Goal: Task Accomplishment & Management: Manage account settings

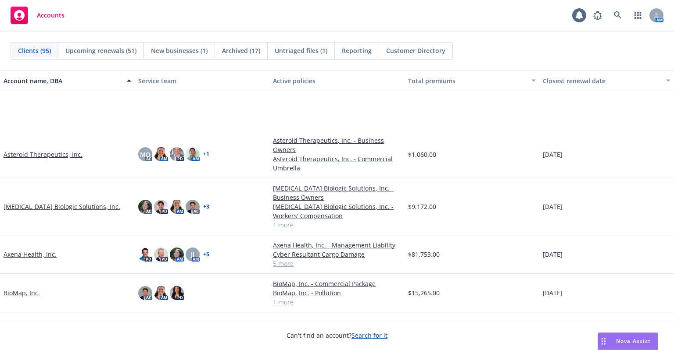
scroll to position [526, 0]
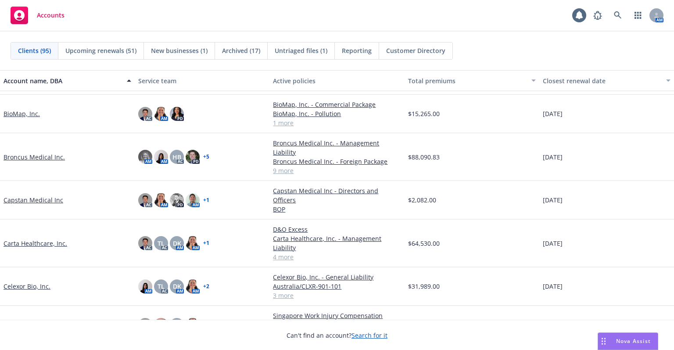
click at [7, 117] on link "BioMap, Inc." at bounding box center [22, 113] width 36 height 9
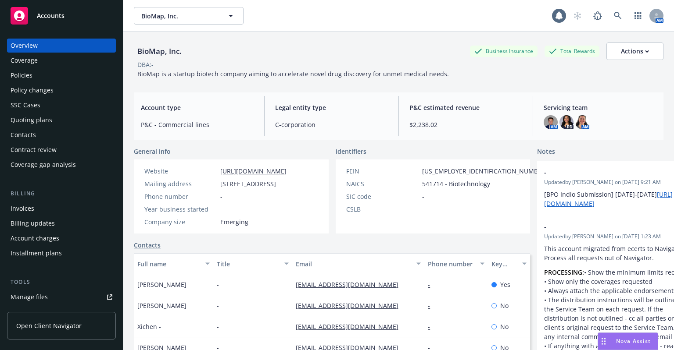
click at [66, 81] on div "Policies" at bounding box center [62, 75] width 102 height 14
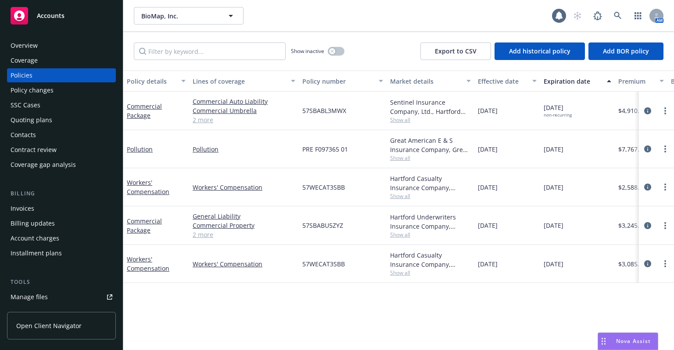
click at [100, 126] on div "Quoting plans" at bounding box center [62, 120] width 102 height 14
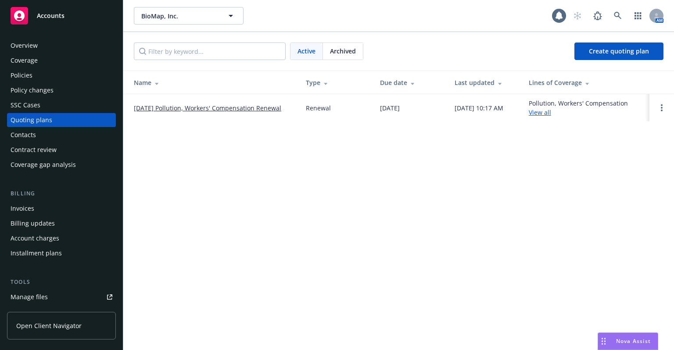
click at [183, 111] on link "08/24/25 Pollution, Workers' Compensation Renewal" at bounding box center [207, 107] width 147 height 9
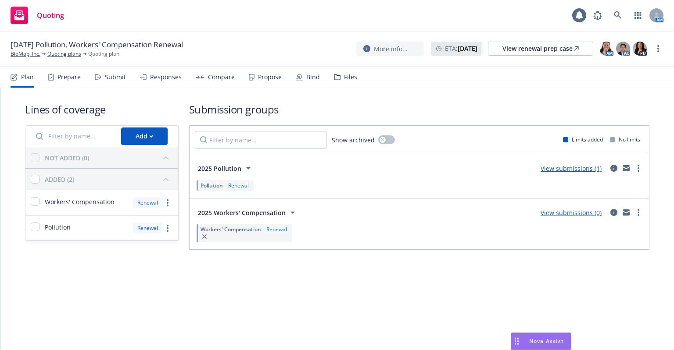
click at [254, 84] on div "Propose" at bounding box center [265, 77] width 33 height 21
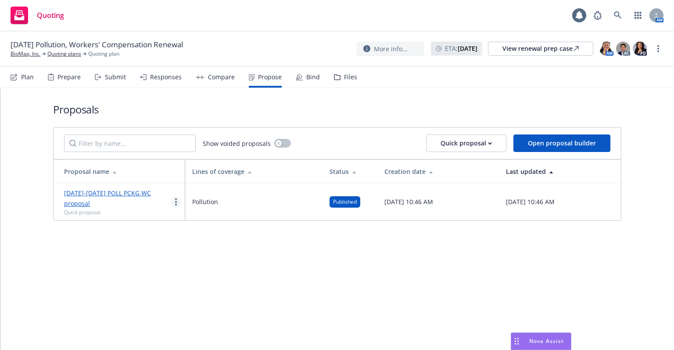
click at [176, 199] on circle "more" at bounding box center [176, 200] width 2 height 2
click at [185, 255] on span "Log client response" at bounding box center [210, 253] width 78 height 8
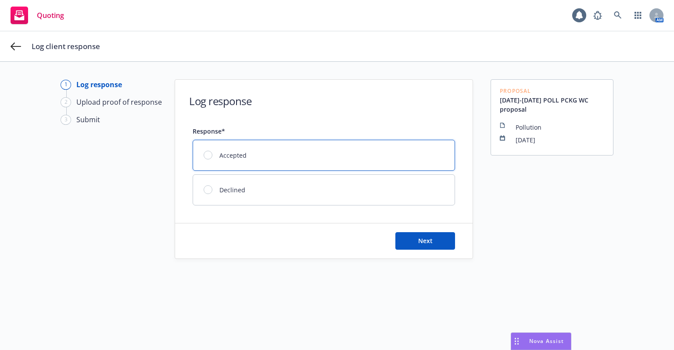
click at [253, 156] on div "Accepted" at bounding box center [323, 155] width 261 height 30
click at [432, 242] on button "Next" at bounding box center [425, 241] width 60 height 18
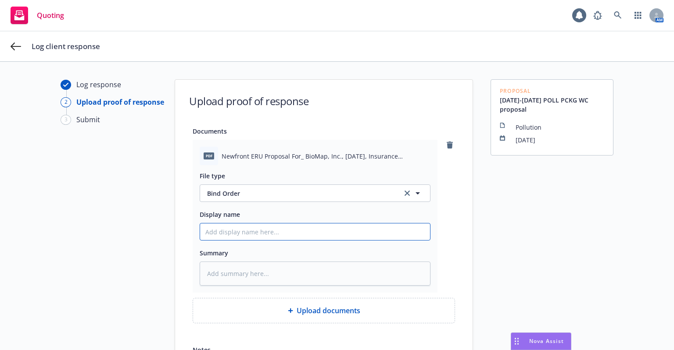
click at [294, 235] on input "Display name" at bounding box center [315, 232] width 230 height 17
type textarea "x"
type input "2"
type textarea "x"
type input "25"
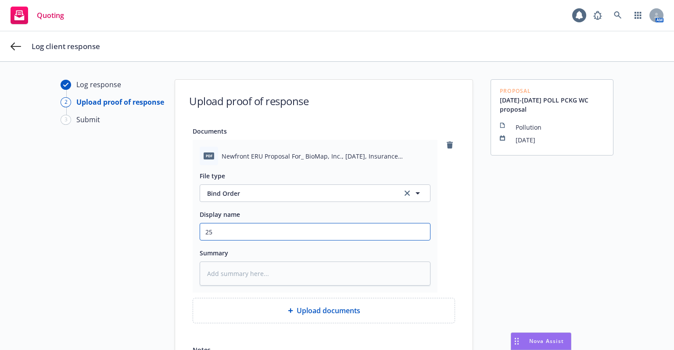
type textarea "x"
type input "25-"
type textarea "x"
type input "25-2"
type textarea "x"
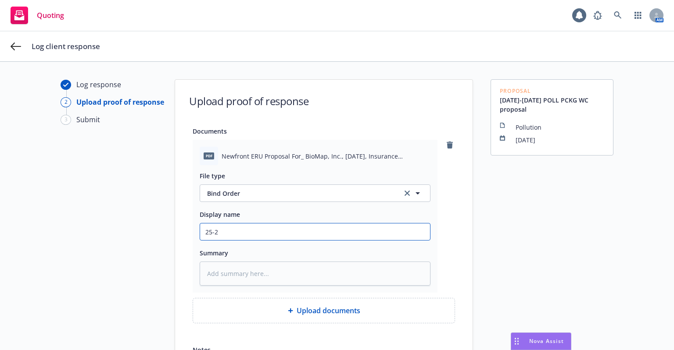
type input "25-26"
type textarea "x"
type input "25-26"
type textarea "x"
type input "25-26 W"
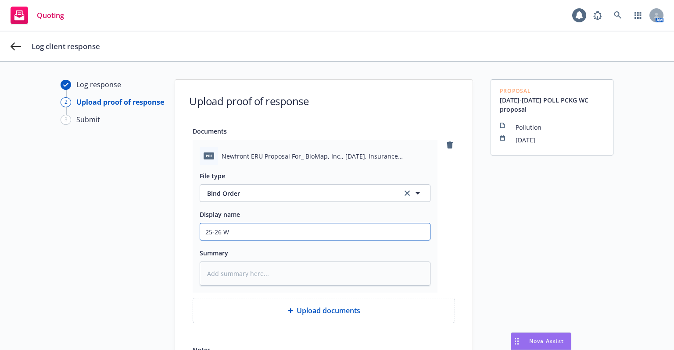
type textarea "x"
type input "25-26 WC"
type textarea "x"
type input "25-26 WC"
type textarea "x"
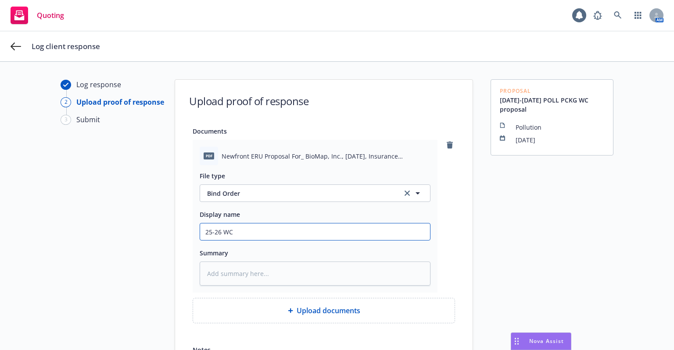
type input "25-26 WC P"
type textarea "x"
type input "25-26 WC PK"
type textarea "x"
type input "25-26 WC PKG"
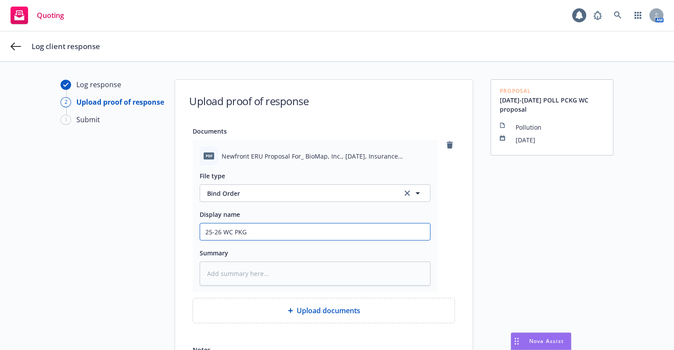
type textarea "x"
type input "25-26 WC PKG"
type textarea "x"
type input "25-26 WC PKG P"
type textarea "x"
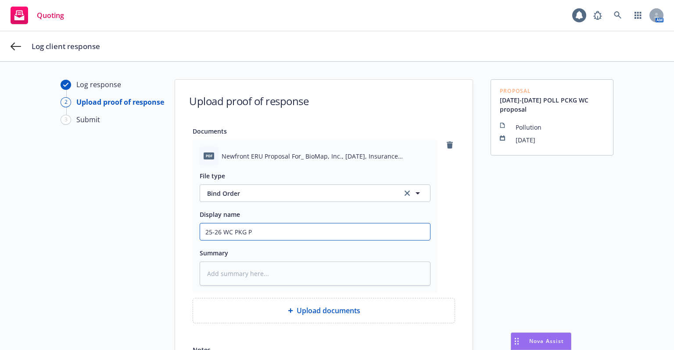
type input "25-26 WC PKG PO"
type textarea "x"
type input "25-26 WC PKG POL"
type textarea "x"
type input "25-26 WC PKG POLL"
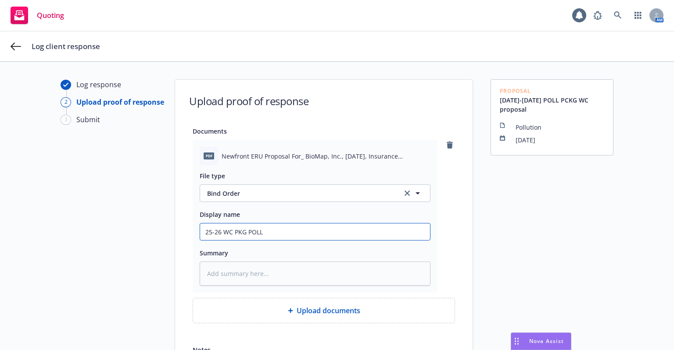
type textarea "x"
type input "25-26 WC PKG POLL s"
type textarea "x"
type input "25-26 WC PKG POLL si"
type textarea "x"
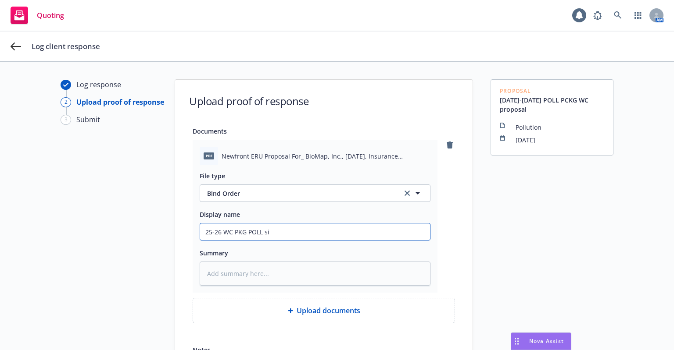
type input "25-26 WC PKG POLL sig"
type textarea "x"
type input "25-26 WC PKG POLL sign"
type textarea "x"
type input "25-26 WC PKG POLL signe"
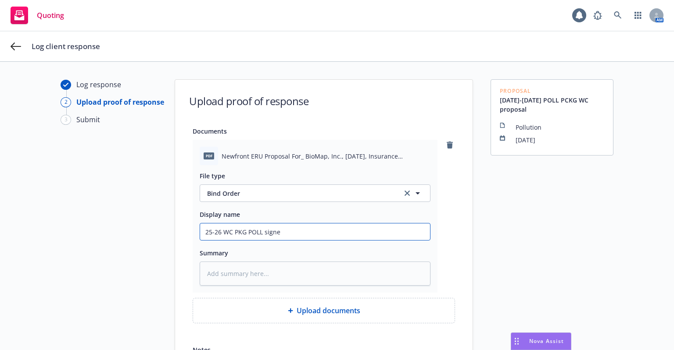
type textarea "x"
type input "25-26 WC PKG POLL signed"
type textarea "x"
type input "25-26 WC PKG POLL signed"
type textarea "x"
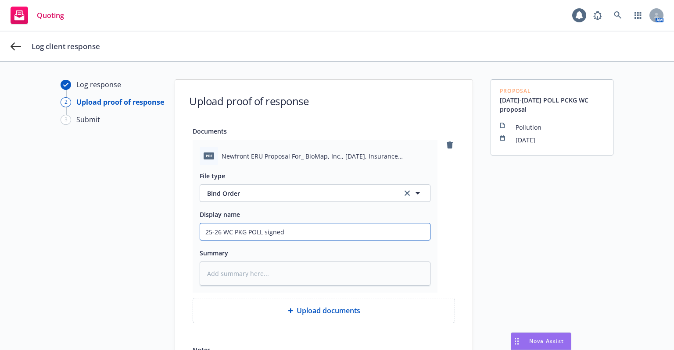
type input "25-26 WC PKG POLL signed p"
type textarea "x"
type input "25-26 WC PKG POLL signed pr"
type textarea "x"
type input "25-26 WC PKG POLL signed pro"
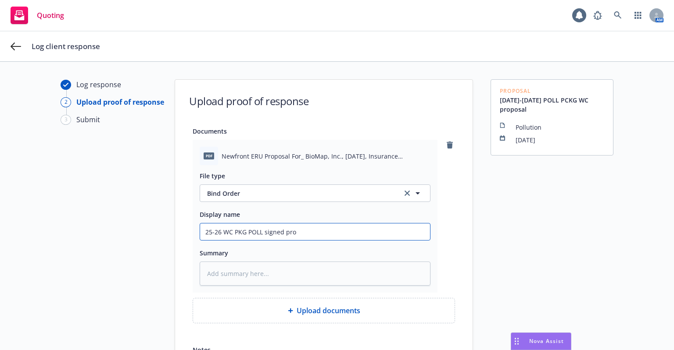
type textarea "x"
type input "25-26 WC PKG POLL signed prop"
type textarea "x"
type input "25-26 WC PKG POLL signed propo"
type textarea "x"
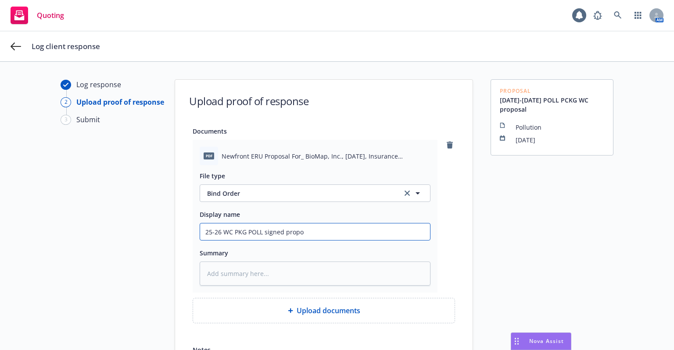
type input "25-26 WC PKG POLL signed propos"
type textarea "x"
type input "25-26 WC PKG POLL signed proposa"
type textarea "x"
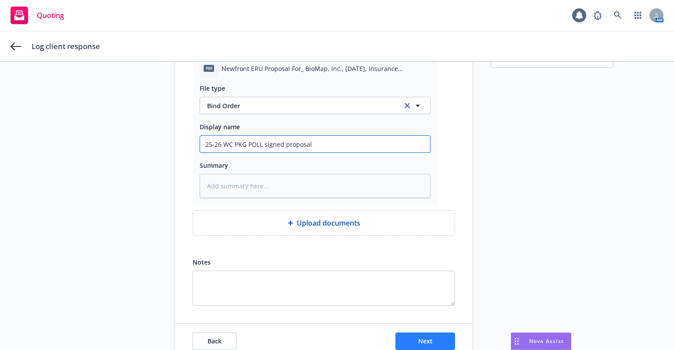
type input "25-26 WC PKG POLL signed proposal"
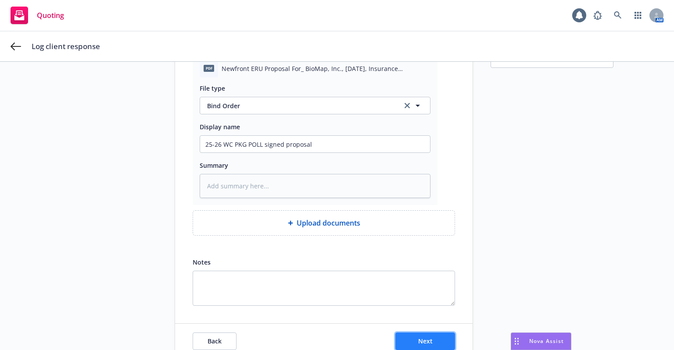
click at [433, 336] on button "Next" at bounding box center [425, 342] width 60 height 18
type textarea "x"
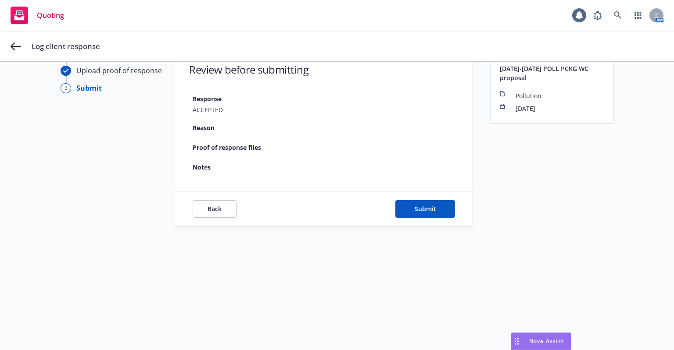
scroll to position [32, 0]
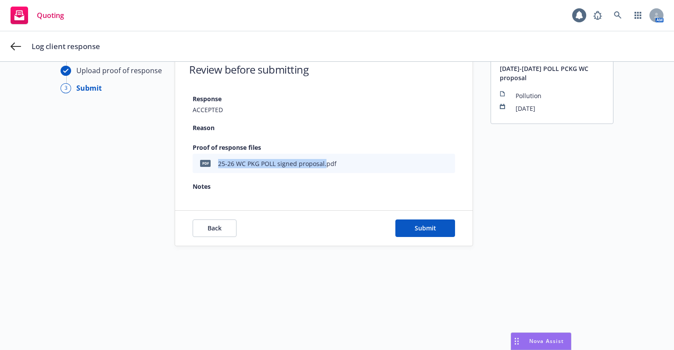
drag, startPoint x: 321, startPoint y: 161, endPoint x: 216, endPoint y: 168, distance: 105.0
click at [218, 168] on div "25-26 WC PKG POLL signed proposal.pdf" at bounding box center [277, 163] width 118 height 9
copy div "25-26 WC PKG POLL signed proposal."
click at [439, 228] on button "Submit" at bounding box center [425, 229] width 60 height 18
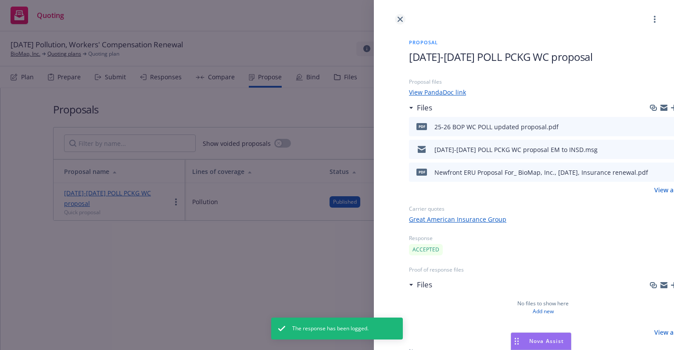
click at [400, 20] on icon "close" at bounding box center [399, 19] width 5 height 5
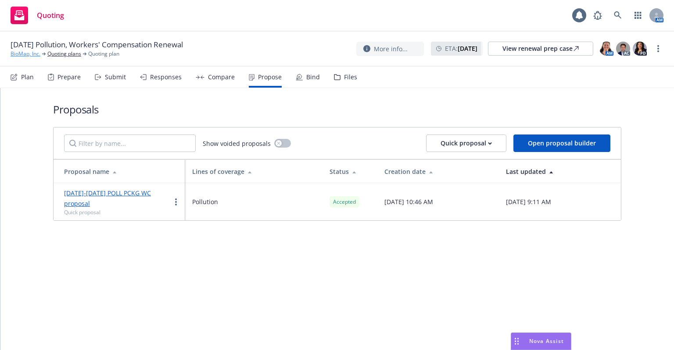
click at [29, 56] on link "BioMap, Inc." at bounding box center [26, 54] width 30 height 8
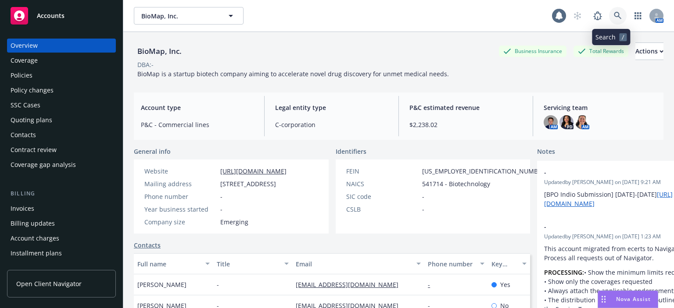
click at [613, 18] on icon at bounding box center [617, 16] width 8 height 8
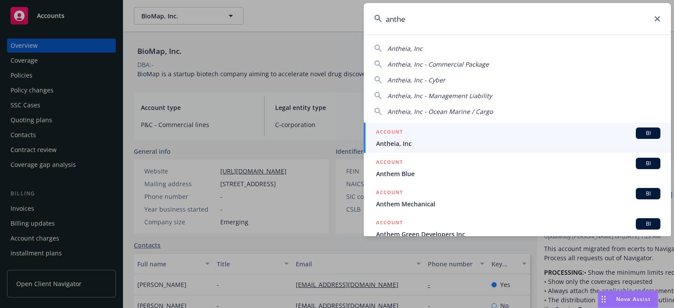
type input "anthe"
click at [418, 143] on span "Antheia, Inc" at bounding box center [518, 143] width 284 height 9
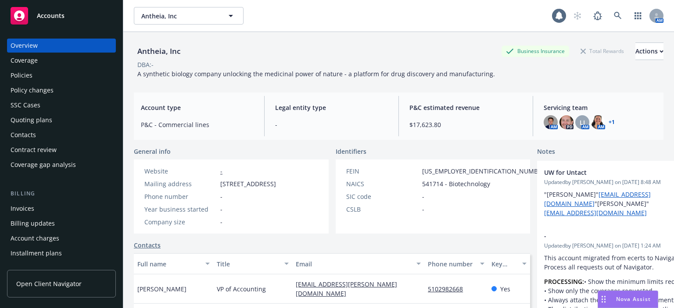
click at [77, 82] on div "Policies" at bounding box center [62, 75] width 102 height 14
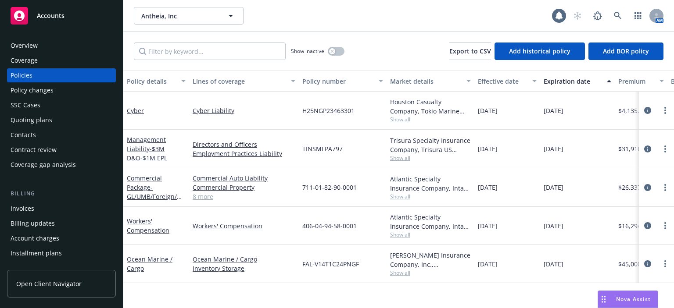
click at [46, 114] on div "Quoting plans" at bounding box center [32, 120] width 42 height 14
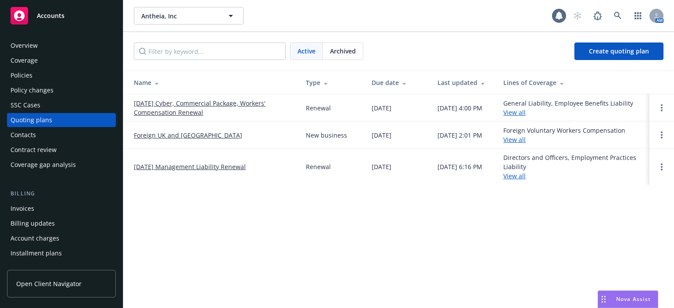
click at [160, 104] on link "09/05/25 Cyber, Commercial Package, Workers' Compensation Renewal" at bounding box center [213, 108] width 158 height 18
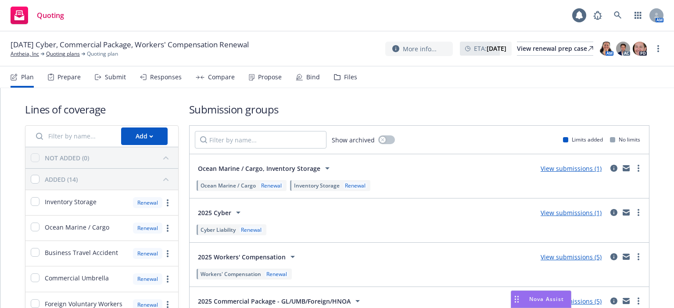
click at [157, 82] on div "Responses" at bounding box center [161, 77] width 42 height 21
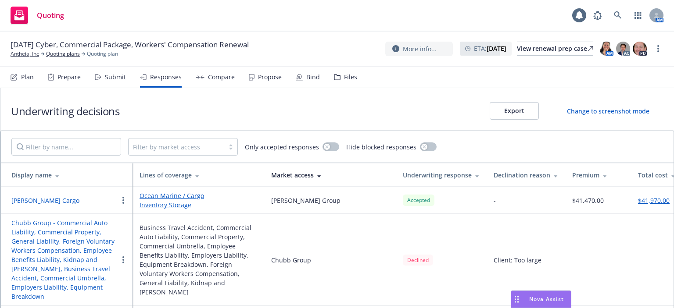
click at [112, 82] on div "Submit" at bounding box center [110, 77] width 31 height 21
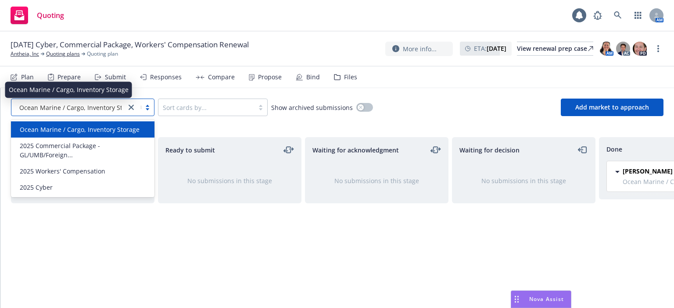
click at [83, 108] on span "Ocean Marine / Cargo, Inventory Storage" at bounding box center [79, 107] width 120 height 9
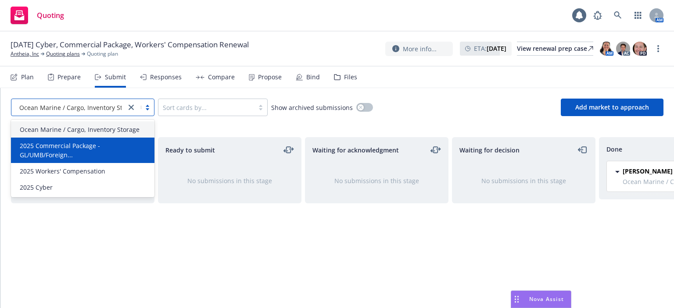
click at [88, 139] on div "2025 Commercial Package - GL/UMB/Foreign..." at bounding box center [82, 150] width 143 height 25
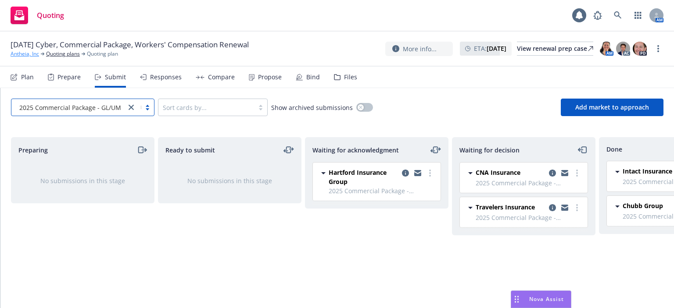
click at [15, 57] on link "Antheia, Inc" at bounding box center [25, 54] width 29 height 8
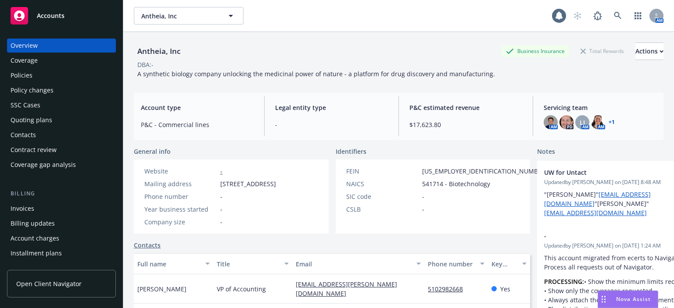
drag, startPoint x: 31, startPoint y: 72, endPoint x: 46, endPoint y: 76, distance: 16.2
click at [31, 73] on div "Policies" at bounding box center [22, 75] width 22 height 14
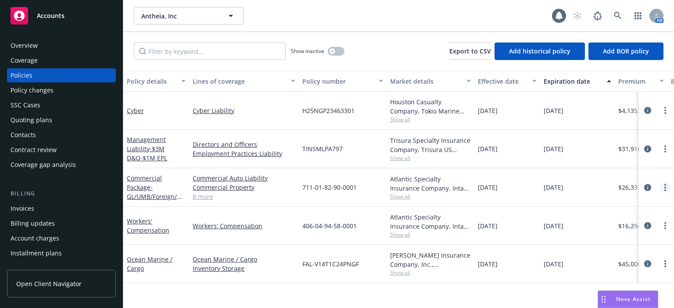
click at [662, 189] on link "more" at bounding box center [664, 187] width 11 height 11
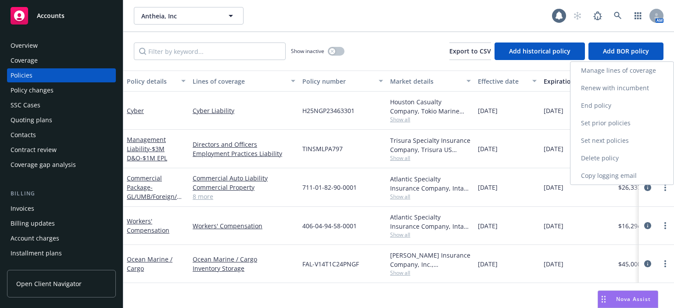
click at [605, 89] on link "Renew with incumbent" at bounding box center [621, 88] width 103 height 18
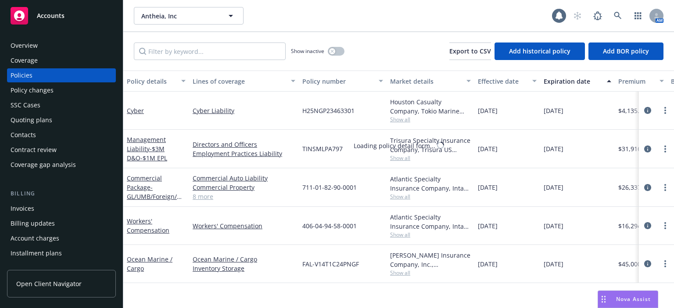
select select "12"
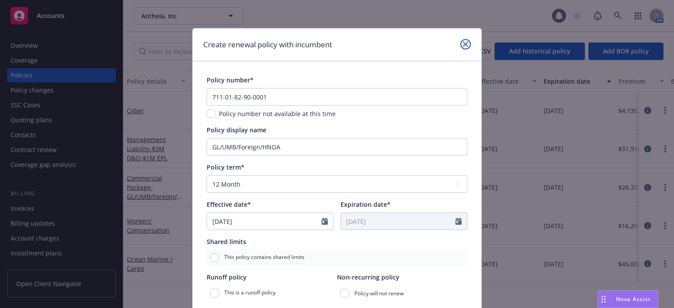
click at [465, 46] on link "close" at bounding box center [465, 44] width 11 height 11
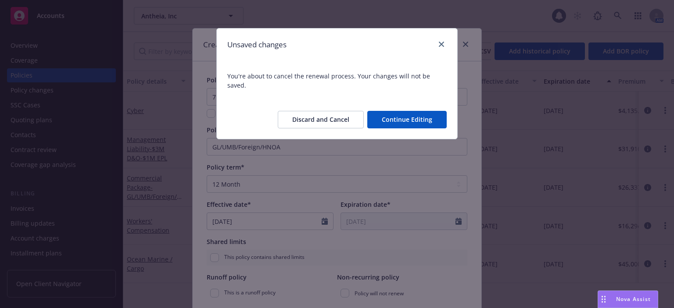
click at [332, 114] on button "Discard and Cancel" at bounding box center [321, 120] width 86 height 18
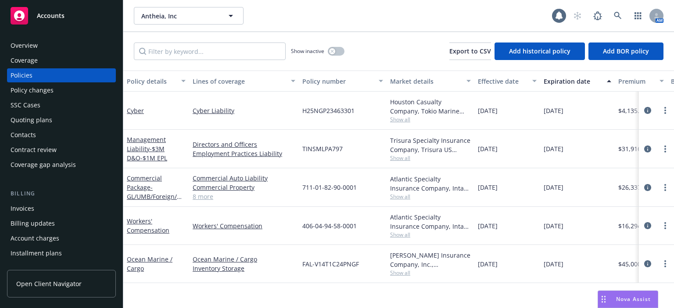
click at [90, 93] on div "Policy changes" at bounding box center [62, 90] width 102 height 14
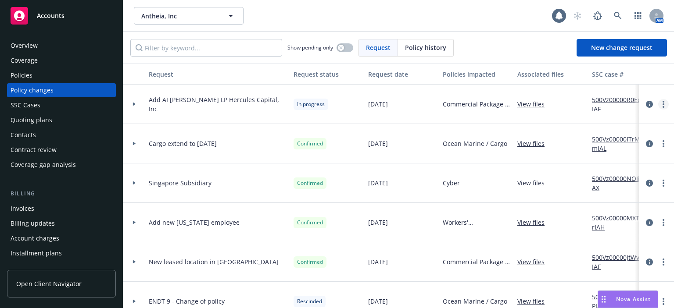
click at [662, 103] on icon "more" at bounding box center [663, 104] width 2 height 7
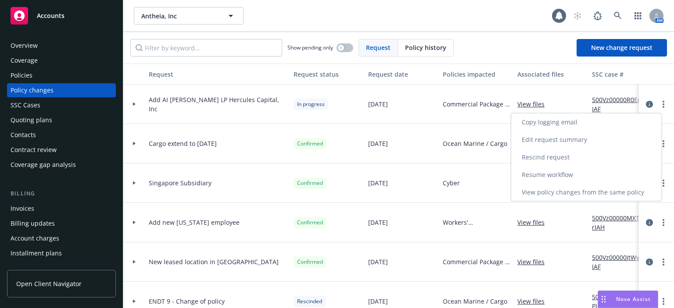
click at [575, 170] on link "Resume workflow" at bounding box center [586, 175] width 150 height 18
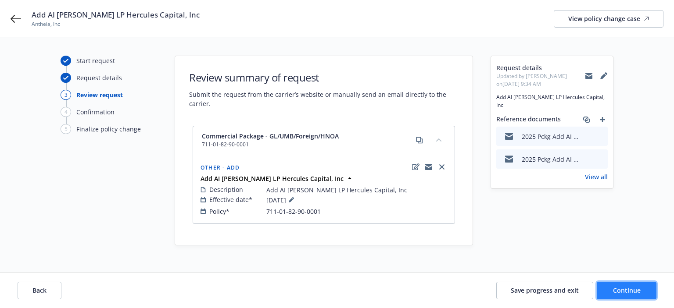
click at [607, 290] on button "Continue" at bounding box center [626, 291] width 60 height 18
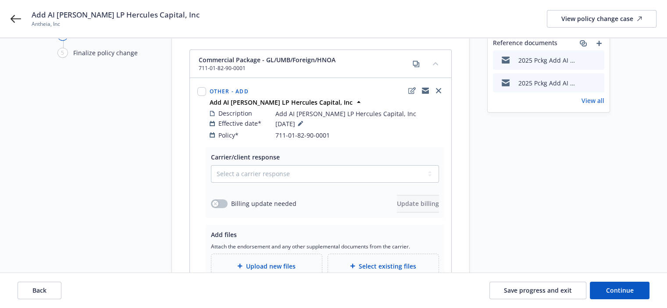
scroll to position [88, 0]
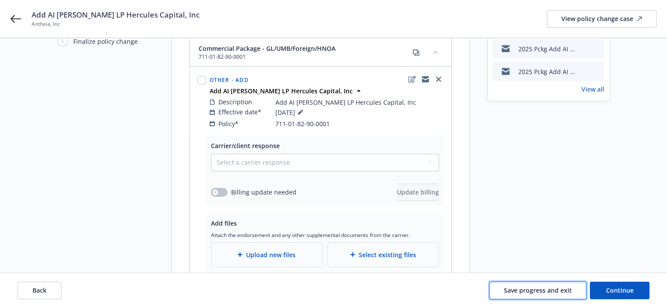
click at [565, 289] on span "Save progress and exit" at bounding box center [538, 290] width 68 height 8
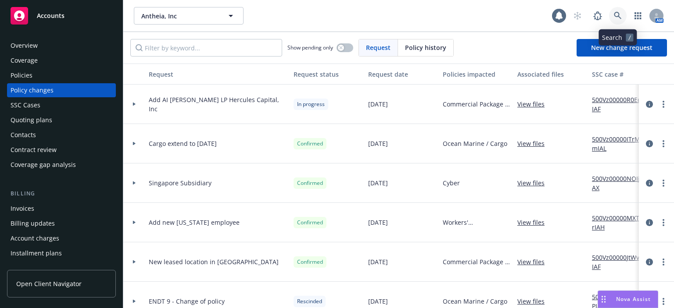
click at [621, 11] on link at bounding box center [618, 16] width 18 height 18
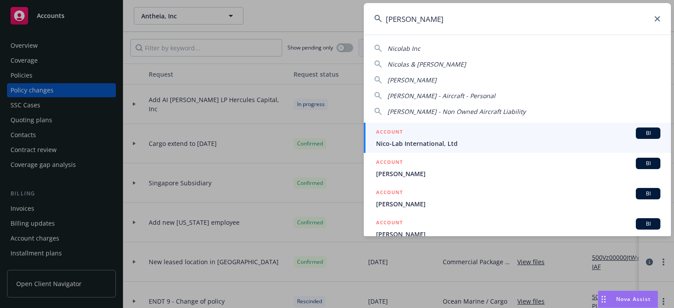
type input "[PERSON_NAME]"
click at [402, 141] on span "Nico-Lab International, Ltd" at bounding box center [518, 143] width 284 height 9
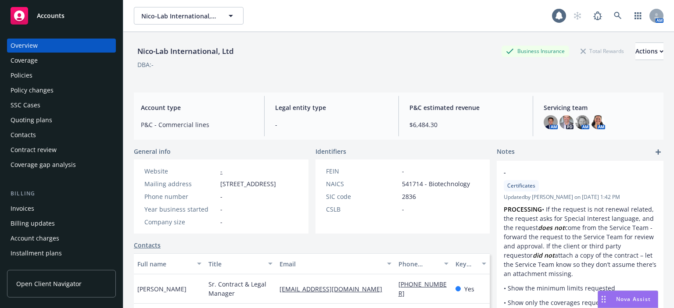
click at [68, 77] on div "Policies" at bounding box center [62, 75] width 102 height 14
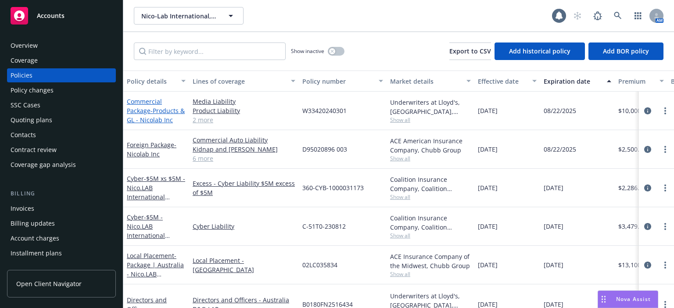
click at [155, 122] on span "- Products & GL - Nicolab Inc" at bounding box center [156, 116] width 58 height 18
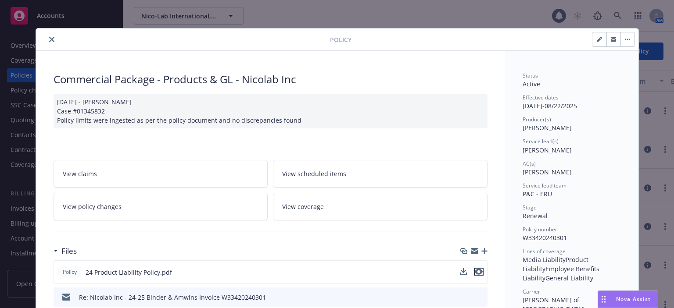
click at [477, 269] on icon "preview file" at bounding box center [478, 272] width 8 height 6
click at [42, 39] on div at bounding box center [184, 39] width 290 height 11
click at [46, 37] on button "close" at bounding box center [51, 39] width 11 height 11
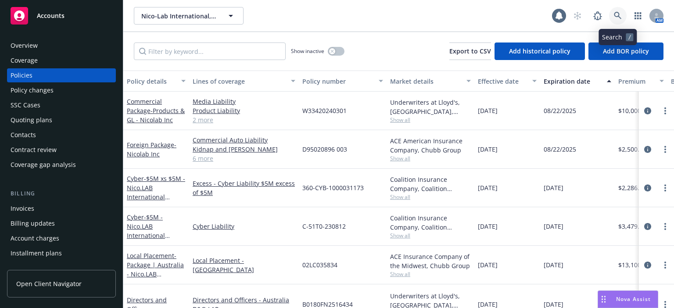
click at [620, 21] on link at bounding box center [618, 16] width 18 height 18
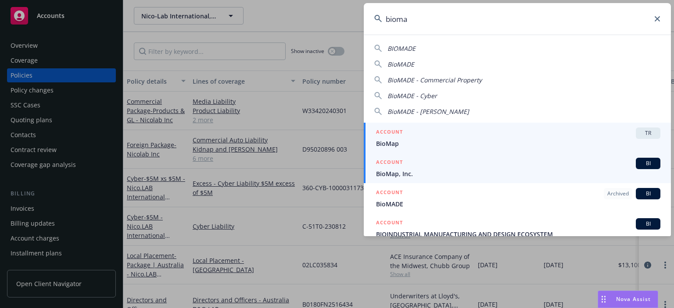
type input "bioma"
click at [403, 172] on span "BioMap, Inc." at bounding box center [518, 173] width 284 height 9
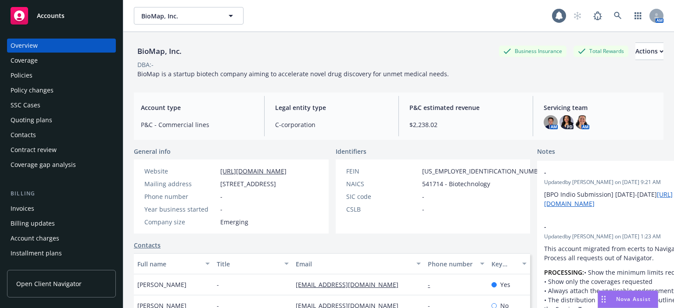
click at [57, 75] on div "Policies" at bounding box center [62, 75] width 102 height 14
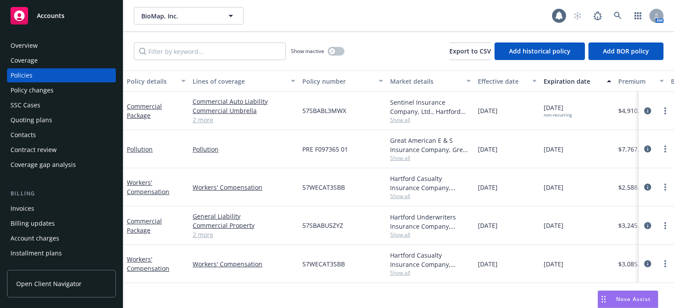
click at [30, 118] on div "Quoting plans" at bounding box center [32, 120] width 42 height 14
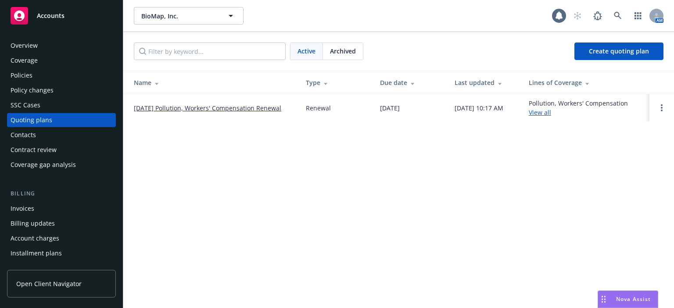
click at [198, 115] on td "08/24/25 Pollution, Workers' Compensation Renewal" at bounding box center [210, 107] width 175 height 27
click at [200, 108] on link "08/24/25 Pollution, Workers' Compensation Renewal" at bounding box center [207, 107] width 147 height 9
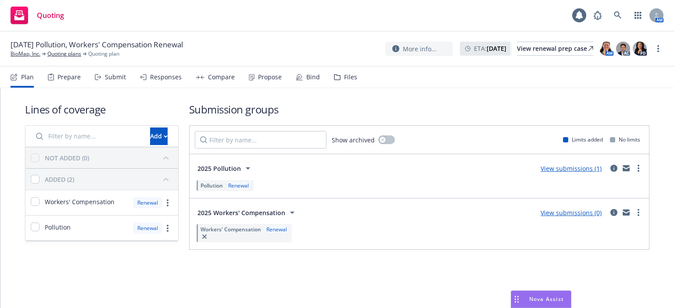
click at [306, 78] on div "Bind" at bounding box center [313, 77] width 14 height 7
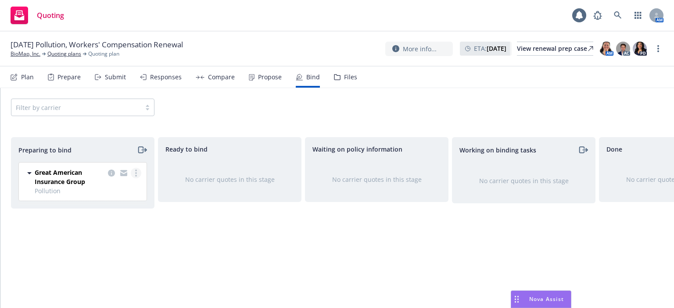
click at [138, 171] on link "more" at bounding box center [136, 173] width 11 height 11
click at [122, 196] on link "Complete preparation" at bounding box center [98, 191] width 86 height 18
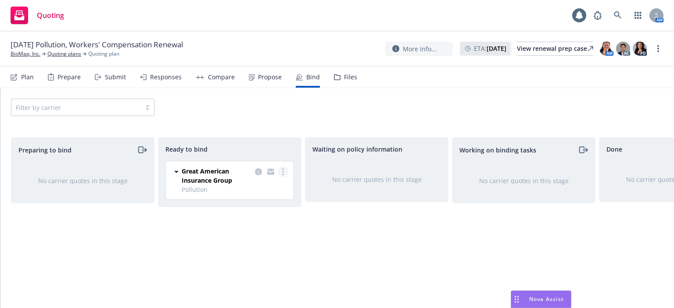
click at [285, 173] on link "more" at bounding box center [283, 172] width 11 height 11
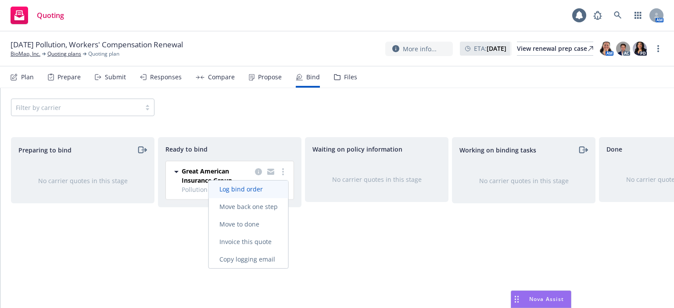
click at [276, 190] on link "Log bind order" at bounding box center [248, 190] width 79 height 18
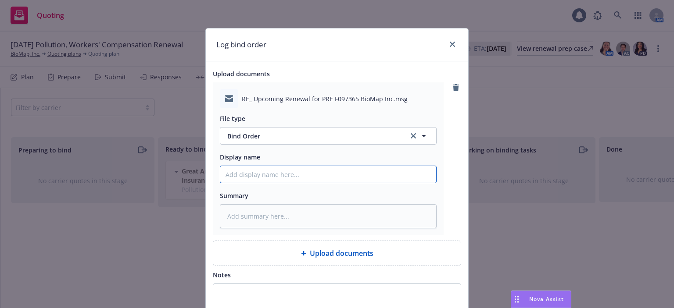
click at [296, 177] on input "Display name" at bounding box center [328, 174] width 216 height 17
type textarea "x"
type input "2"
type textarea "x"
type input "25"
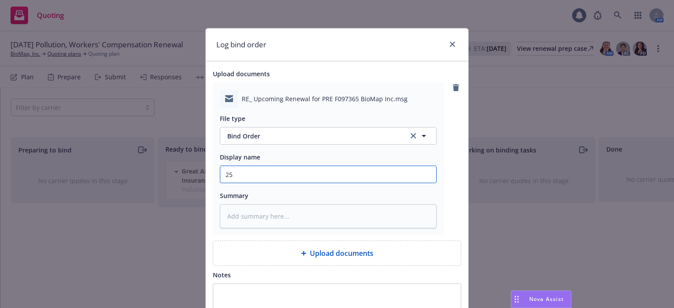
type textarea "x"
type input "25-"
type textarea "x"
type input "25-2"
type textarea "x"
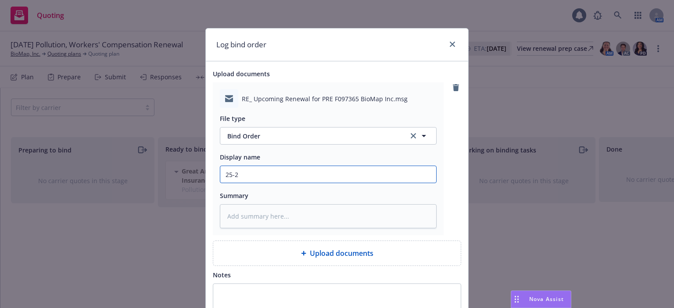
type input "25-26"
type textarea "x"
type input "25-26"
type textarea "x"
type input "25-26 P"
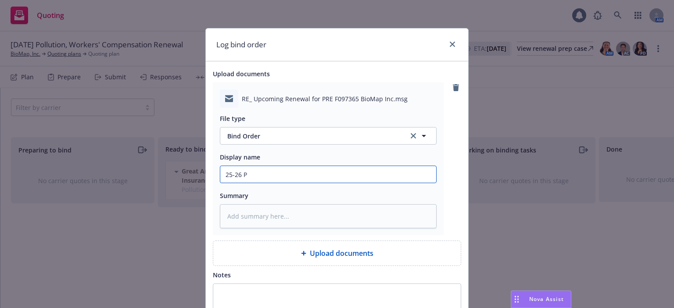
type textarea "x"
type input "25-26 Po"
type textarea "x"
type input "25-26 Pol"
type textarea "x"
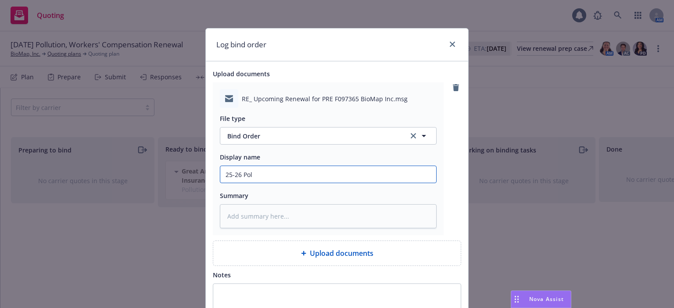
type input "25-26 Poll"
type textarea "x"
type input "25-26 Poll"
type textarea "x"
type input "25-26 Poll bi"
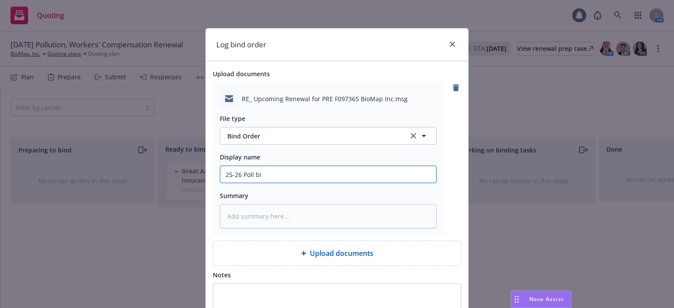
type textarea "x"
type input "25-26 Poll bin"
type textarea "x"
type input "25-26 Poll bind"
type textarea "x"
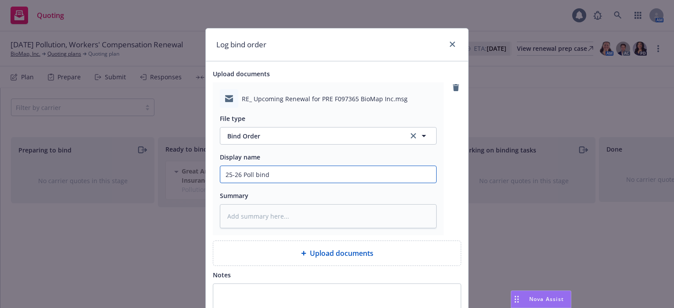
type input "25-26 Poll bind"
type textarea "x"
type input "25-26 Poll bind r"
type textarea "x"
type input "25-26 Poll bind re"
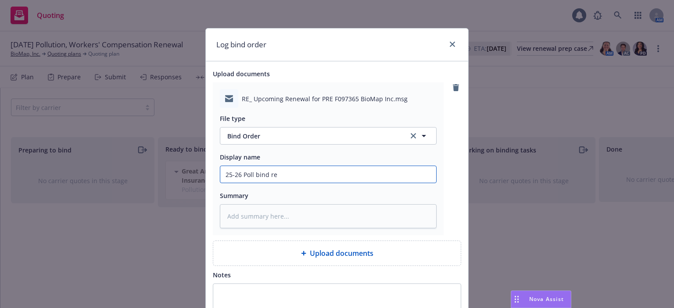
type textarea "x"
type input "25-26 Poll bind requ"
type textarea "x"
type input "25-26 Poll bind reque"
type textarea "x"
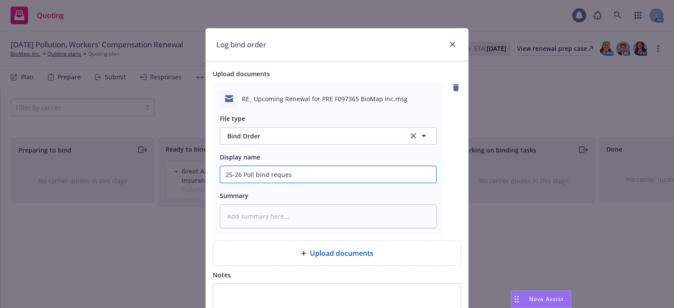
type input "25-26 Poll bind request"
type textarea "x"
type input "25-26 Poll bind request"
type textarea "x"
type input "25-26 Poll bind request E"
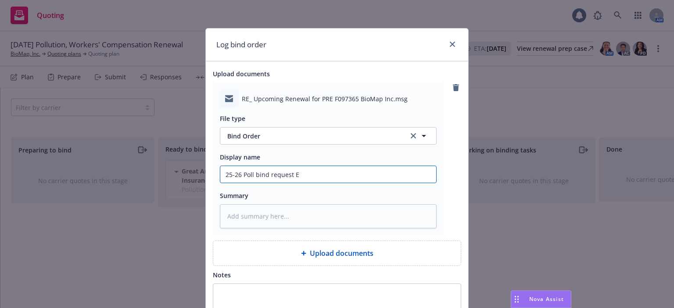
type textarea "x"
type input "25-26 Poll bind request EM"
type textarea "x"
type input "25-26 Poll bind request EM"
type textarea "x"
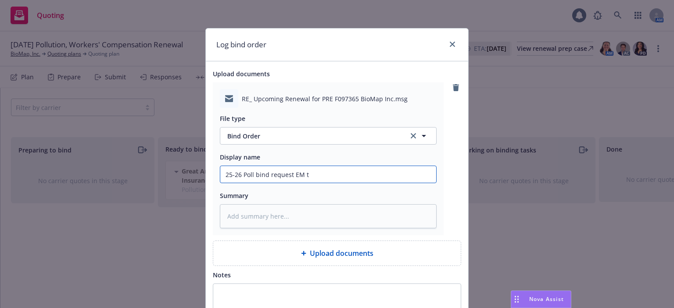
type input "25-26 Poll bind request EM to"
type textarea "x"
type input "25-26 Poll bind request EM to"
type textarea "x"
type input "25-26 Poll bind request EM to U"
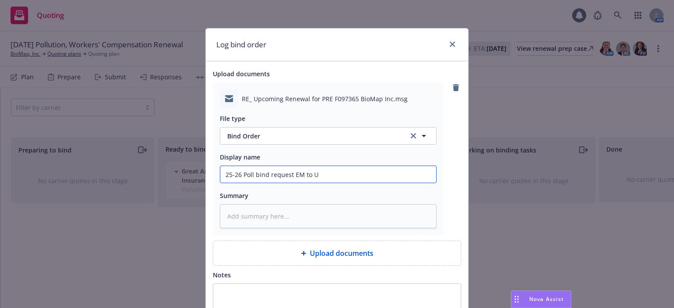
type textarea "x"
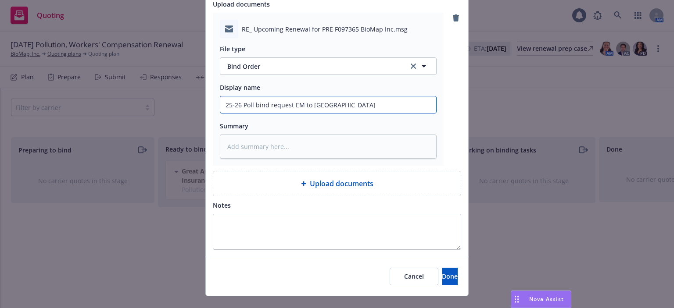
scroll to position [85, 0]
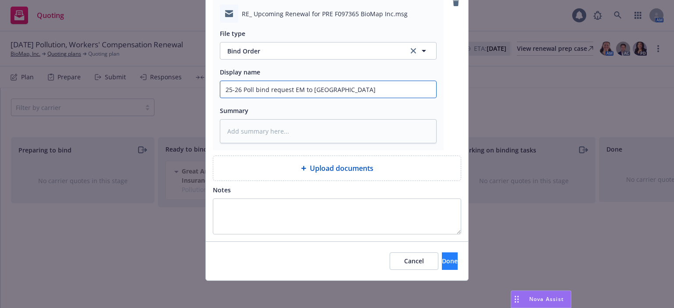
type input "25-26 Poll bind request EM to UW"
click at [442, 254] on button "Done" at bounding box center [450, 262] width 16 height 18
type textarea "x"
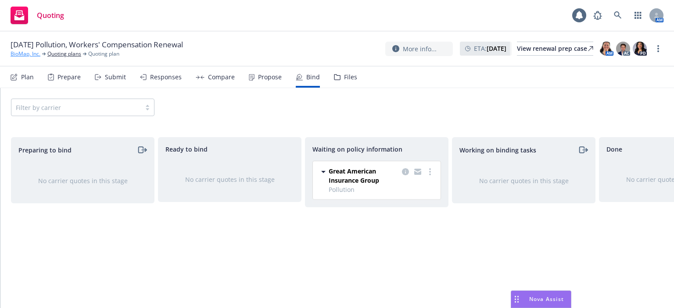
click at [22, 55] on link "BioMap, Inc." at bounding box center [26, 54] width 30 height 8
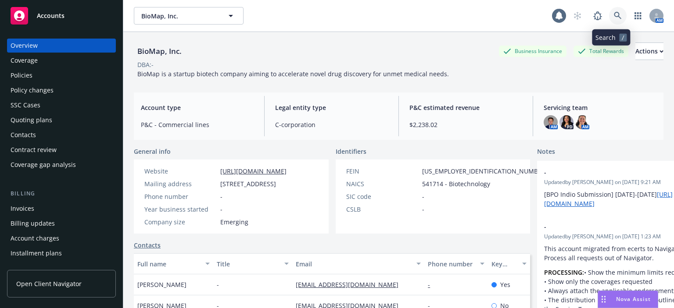
click at [613, 18] on icon at bounding box center [617, 16] width 8 height 8
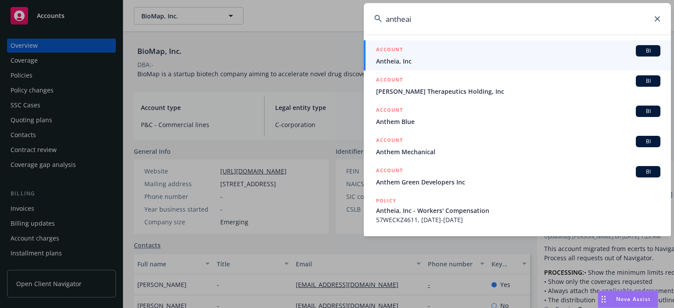
type input "antheai"
click at [422, 61] on span "Antheia, Inc" at bounding box center [518, 61] width 284 height 9
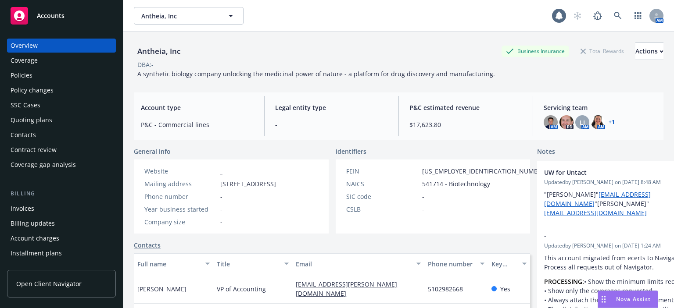
click at [25, 125] on div "Quoting plans" at bounding box center [32, 120] width 42 height 14
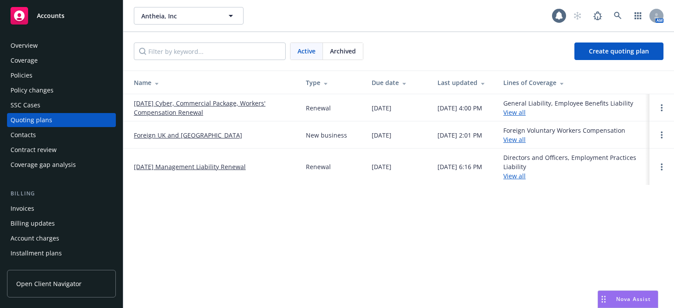
click at [210, 163] on link "[DATE] Management Liability Renewal" at bounding box center [190, 166] width 112 height 9
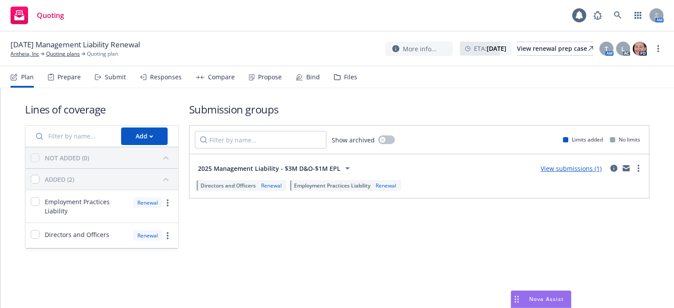
click at [214, 77] on div "Compare" at bounding box center [221, 77] width 27 height 7
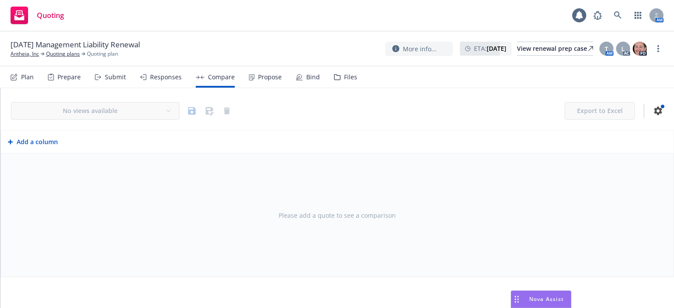
click at [168, 75] on div "Responses" at bounding box center [166, 77] width 32 height 7
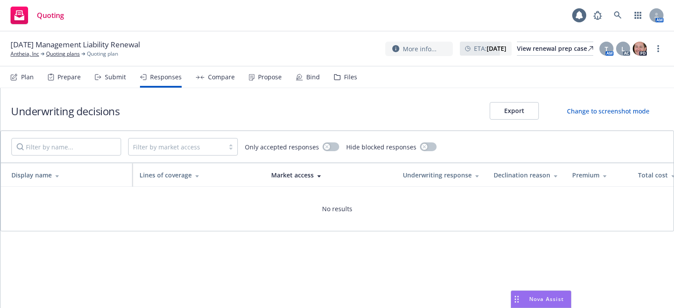
click at [112, 71] on div "Submit" at bounding box center [110, 77] width 31 height 21
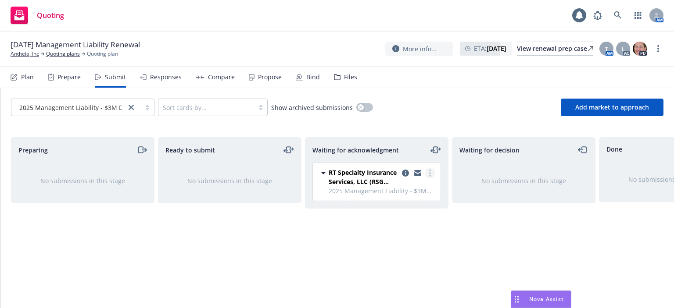
click at [428, 171] on link "more" at bounding box center [429, 173] width 11 height 11
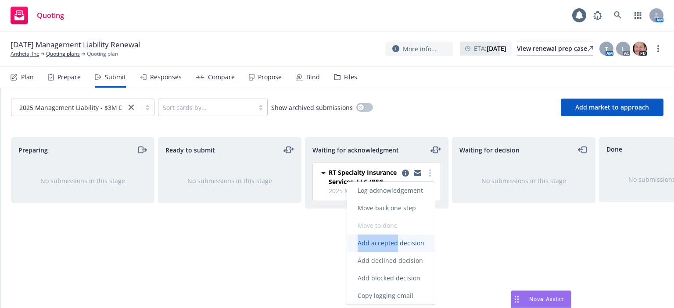
drag, startPoint x: 400, startPoint y: 234, endPoint x: 399, endPoint y: 239, distance: 5.0
click at [399, 239] on div "Log acknowledgement Move back one step Move to done Add accepted decision Add d…" at bounding box center [391, 243] width 88 height 123
click at [394, 192] on span "Log acknowledgement" at bounding box center [390, 190] width 86 height 8
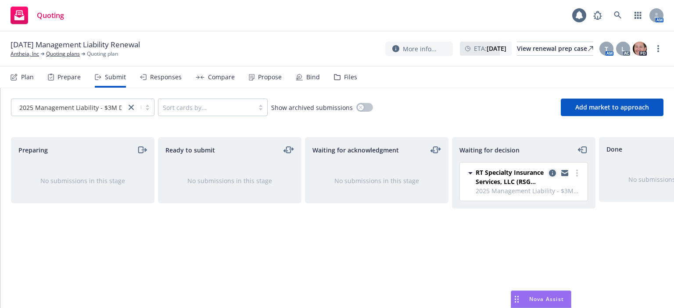
click at [549, 171] on icon "copy logging email" at bounding box center [552, 173] width 7 height 7
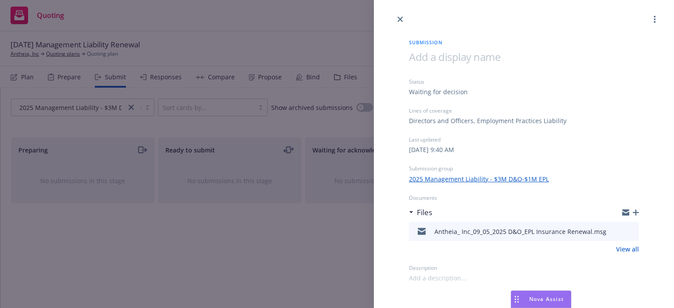
click at [636, 214] on icon "button" at bounding box center [635, 213] width 6 height 6
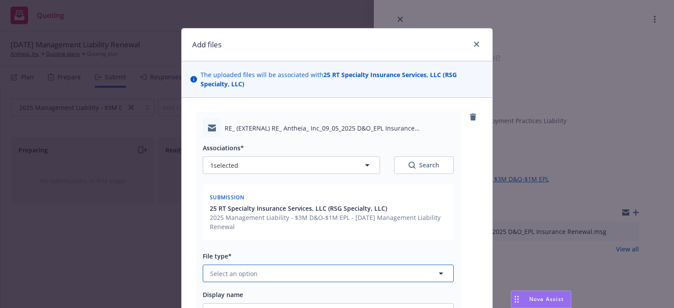
click at [299, 270] on button "Select an option" at bounding box center [328, 274] width 251 height 18
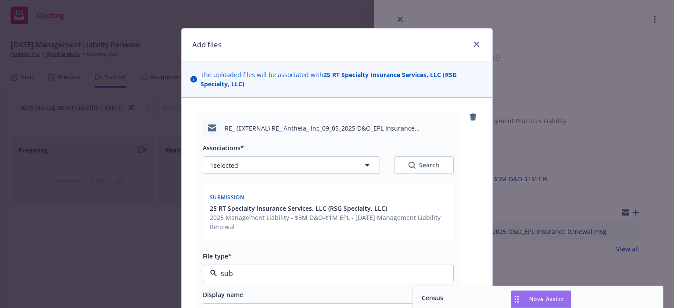
type input "subm"
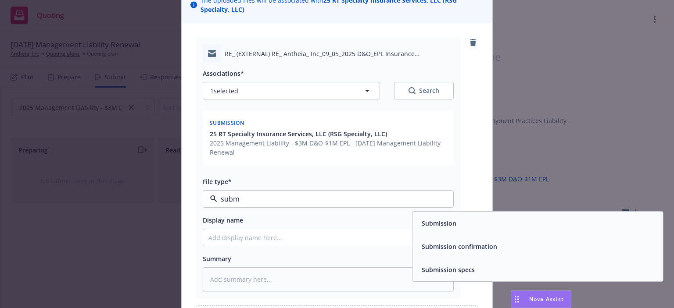
scroll to position [88, 0]
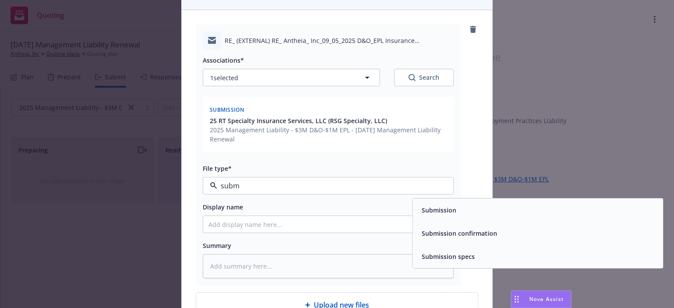
click at [456, 234] on span "Submission confirmation" at bounding box center [458, 233] width 75 height 9
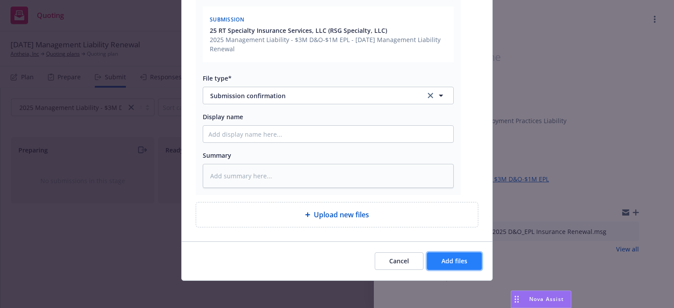
click at [456, 259] on span "Add files" at bounding box center [454, 261] width 26 height 8
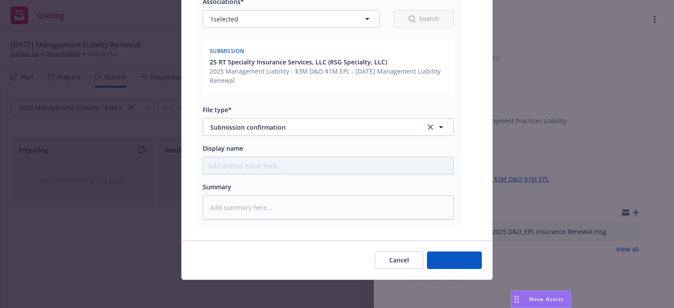
scroll to position [146, 0]
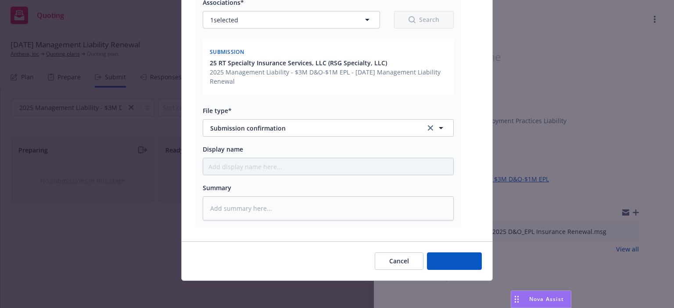
type textarea "x"
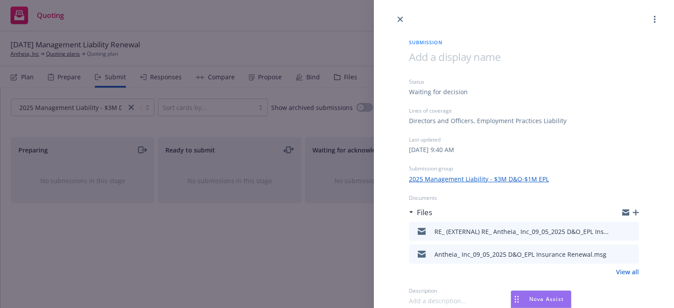
click at [72, 57] on div "Submission Status Waiting for decision Lines of coverage Directors and Officers…" at bounding box center [337, 154] width 674 height 308
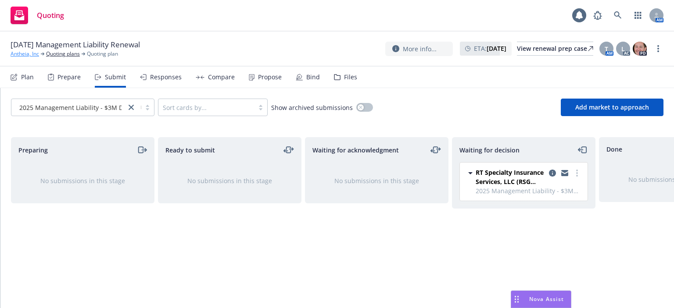
click at [28, 54] on link "Antheia, Inc" at bounding box center [25, 54] width 29 height 8
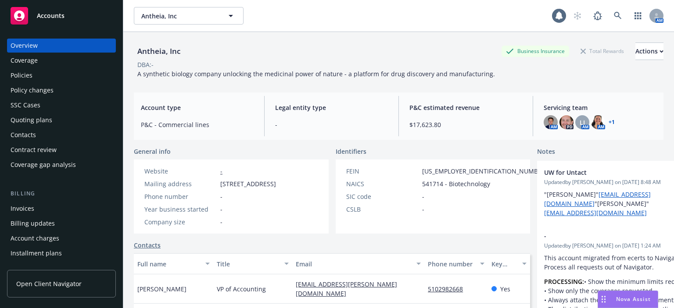
click at [53, 80] on div "Policies" at bounding box center [62, 75] width 102 height 14
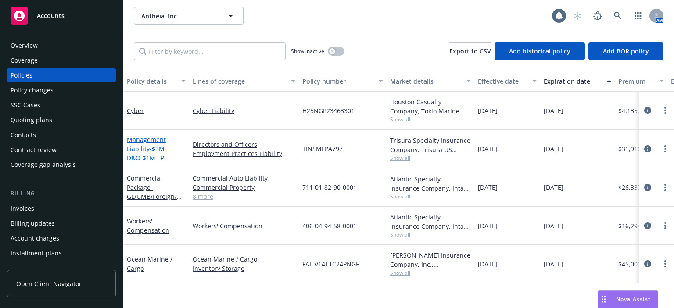
click at [154, 152] on span "- $3M D&O-$1M EPL" at bounding box center [147, 154] width 40 height 18
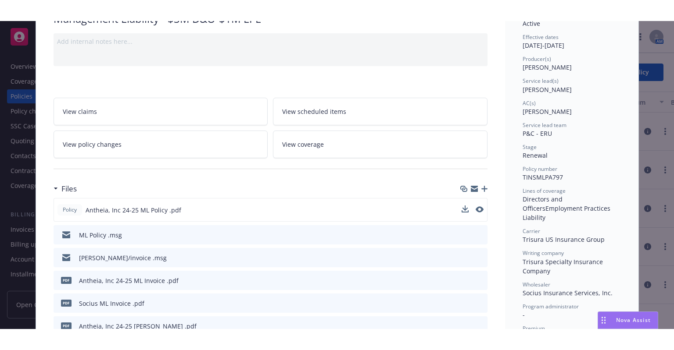
scroll to position [88, 0]
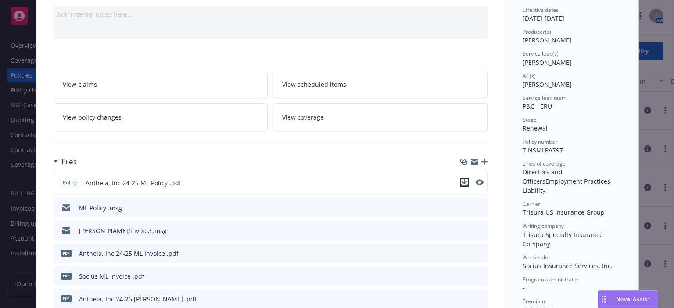
click at [463, 182] on icon "download file" at bounding box center [463, 182] width 7 height 7
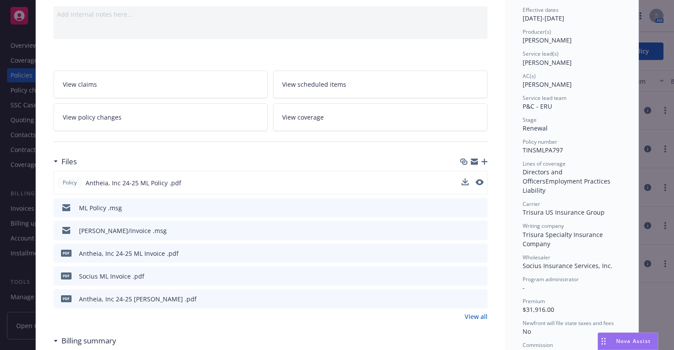
scroll to position [0, 0]
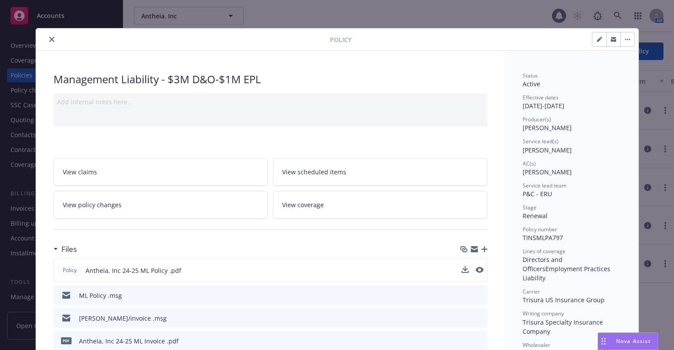
click at [49, 41] on icon "close" at bounding box center [51, 39] width 5 height 5
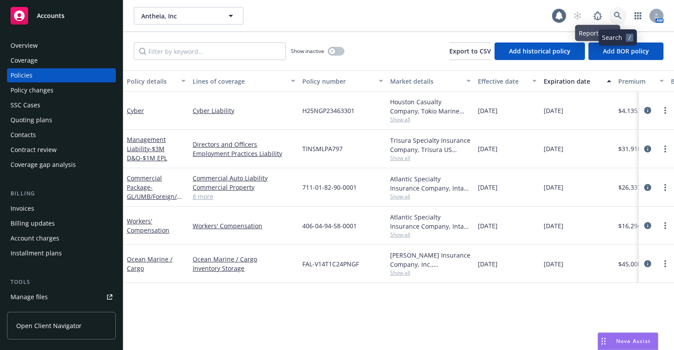
click at [617, 13] on icon at bounding box center [617, 16] width 8 height 8
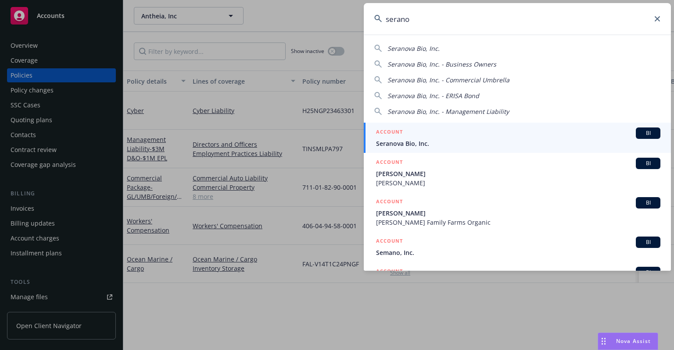
type input "serano"
click at [456, 133] on div "ACCOUNT BI" at bounding box center [518, 133] width 284 height 11
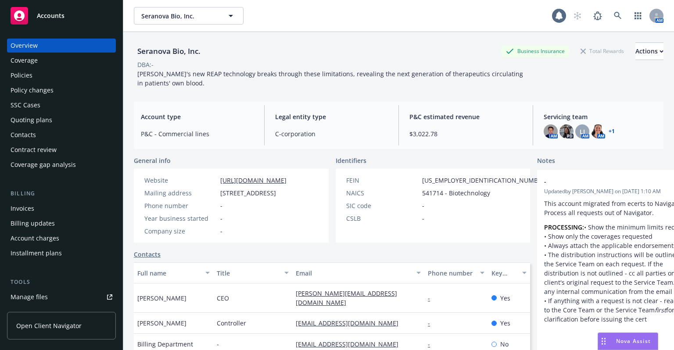
click at [54, 75] on div "Policies" at bounding box center [62, 75] width 102 height 14
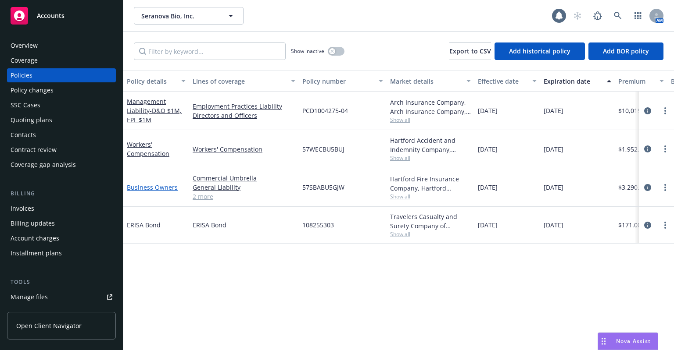
click at [139, 185] on link "Business Owners" at bounding box center [152, 187] width 51 height 8
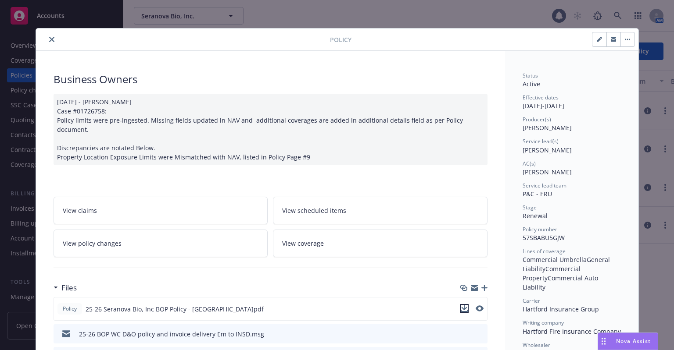
click at [460, 305] on icon "download file" at bounding box center [463, 308] width 7 height 7
